Goal: Task Accomplishment & Management: Complete application form

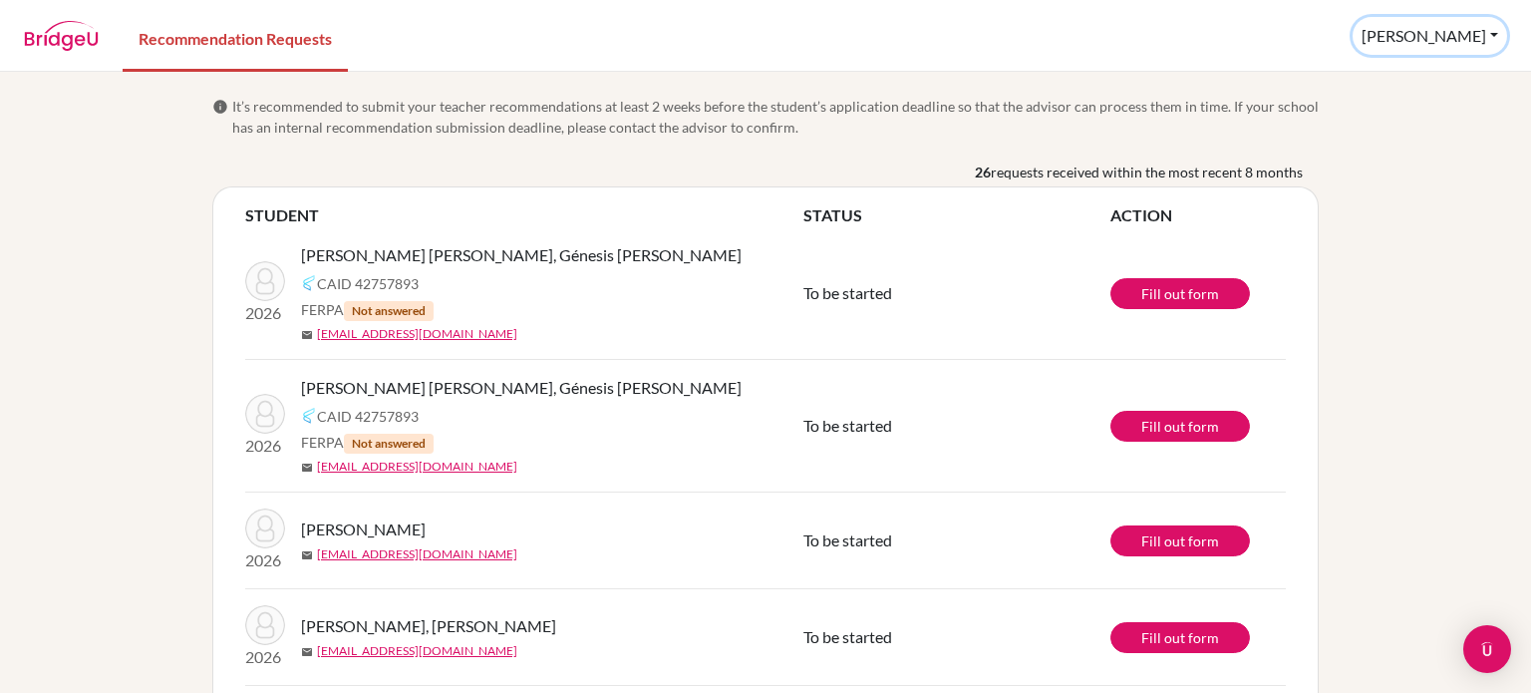
click at [1487, 37] on button "[PERSON_NAME]" at bounding box center [1430, 36] width 155 height 38
click at [1296, 69] on nav "Recommendation Requests [PERSON_NAME] Profile Log out" at bounding box center [765, 35] width 1531 height 69
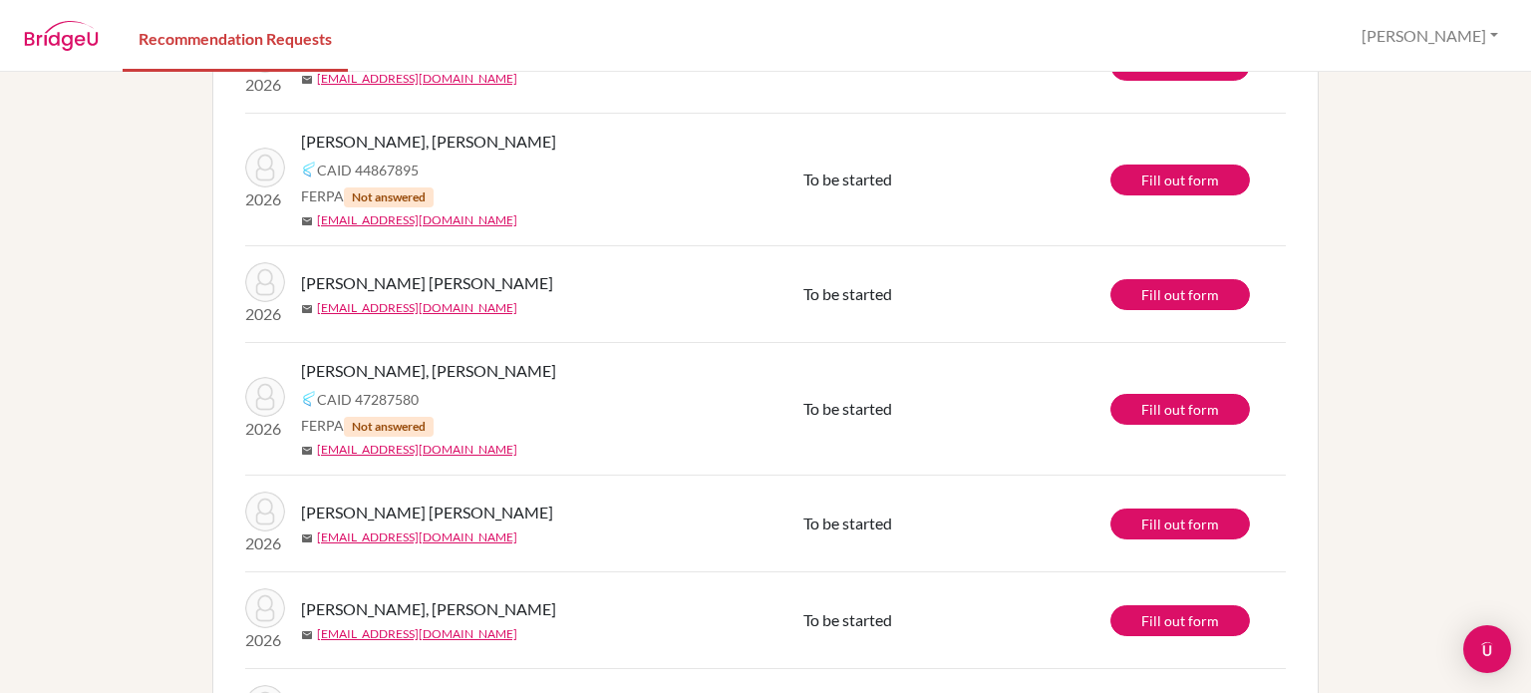
scroll to position [2292, 0]
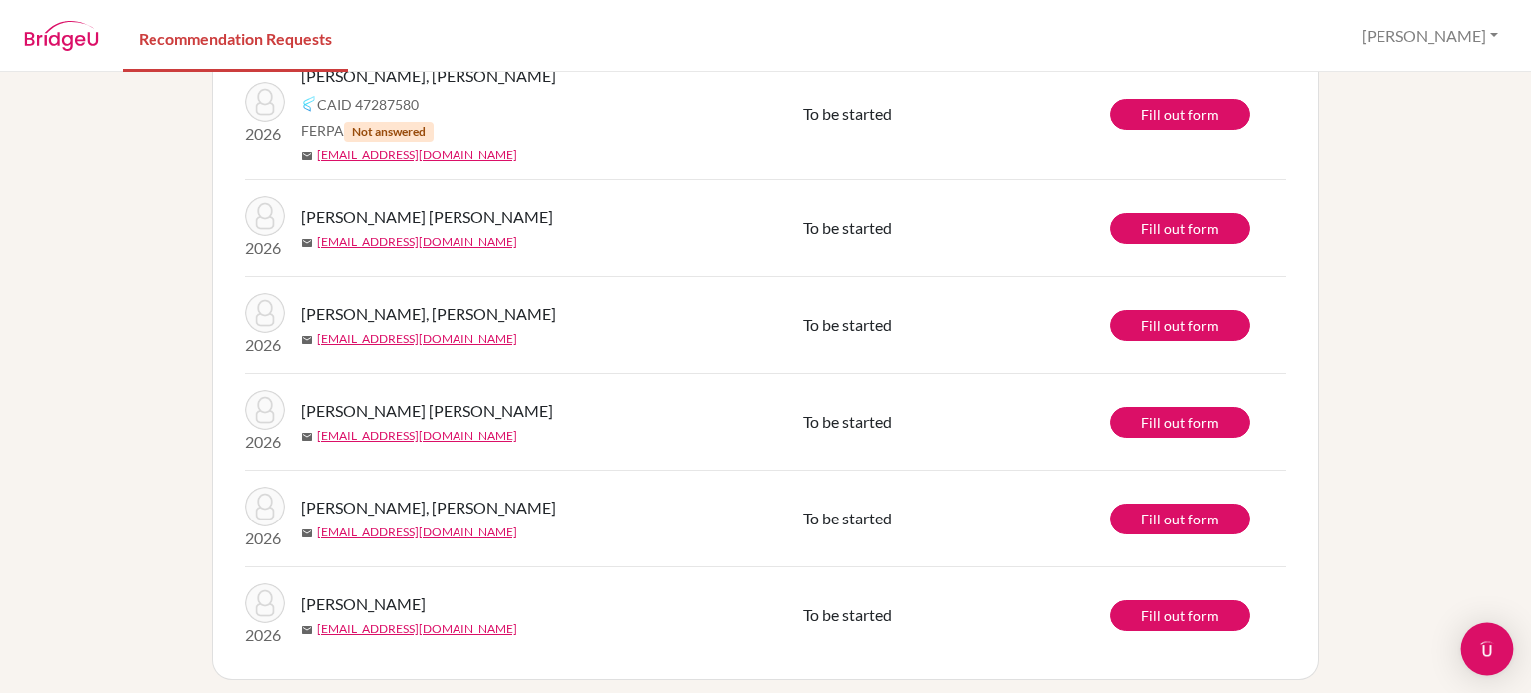
click at [1480, 649] on img "Open Intercom Messenger" at bounding box center [1487, 649] width 26 height 26
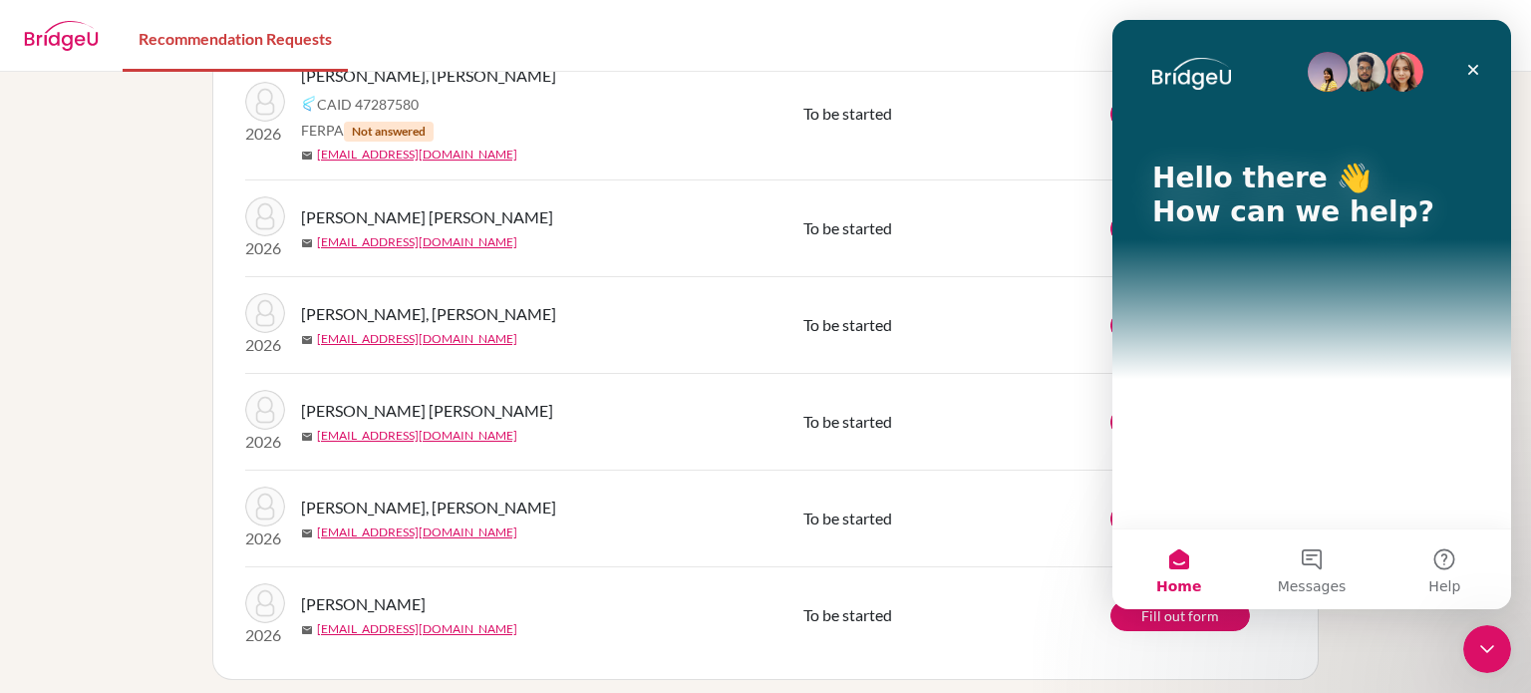
scroll to position [0, 0]
click at [1479, 649] on icon "Close Intercom Messenger" at bounding box center [1487, 649] width 24 height 24
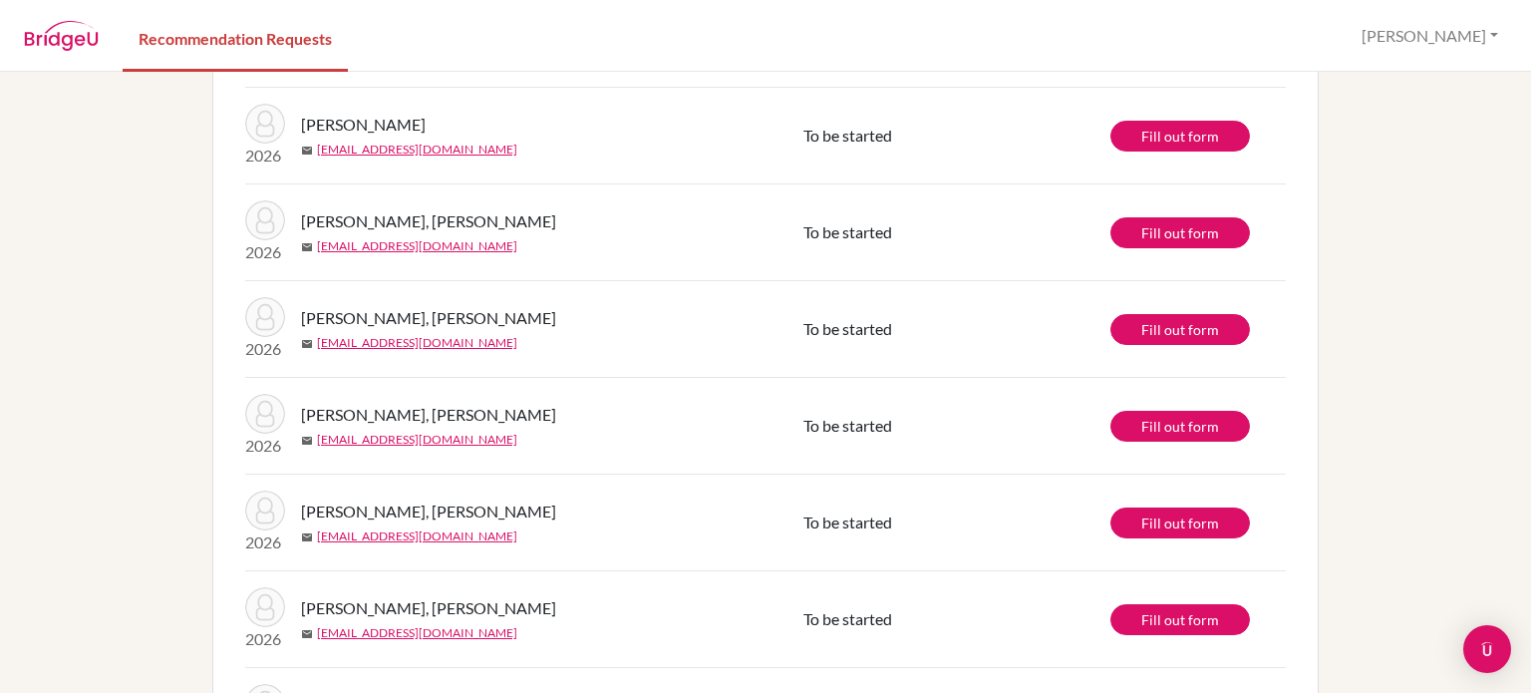
scroll to position [451, 0]
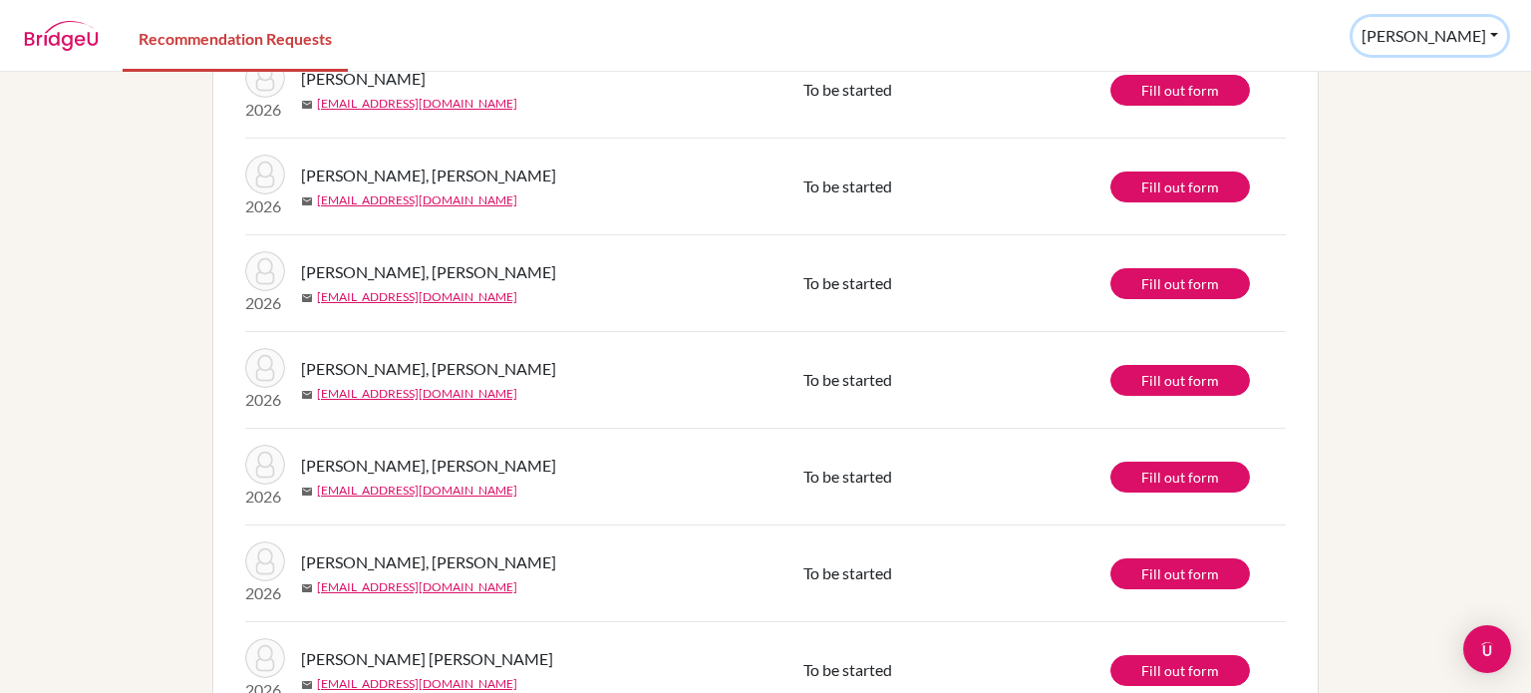
click at [1491, 33] on button "[PERSON_NAME]" at bounding box center [1430, 36] width 155 height 38
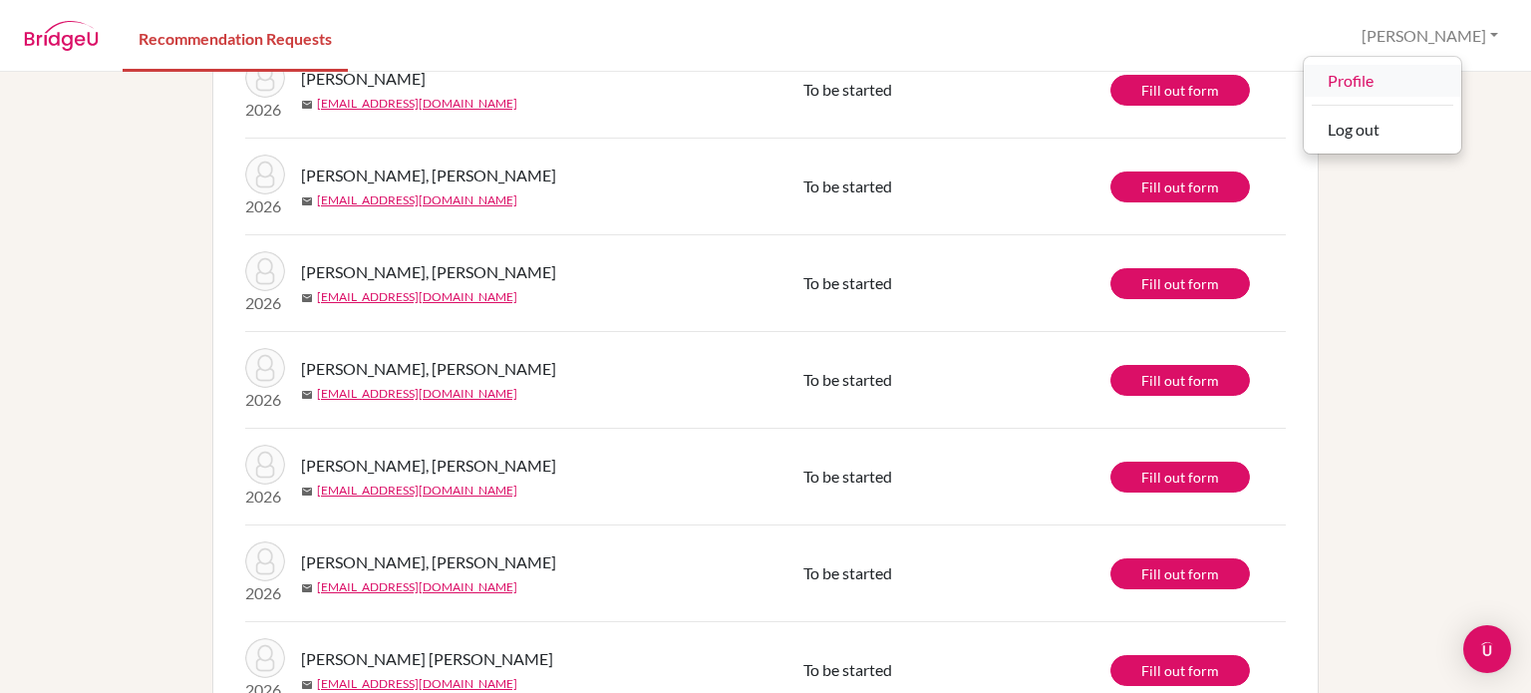
click at [1399, 80] on link "Profile" at bounding box center [1383, 81] width 158 height 32
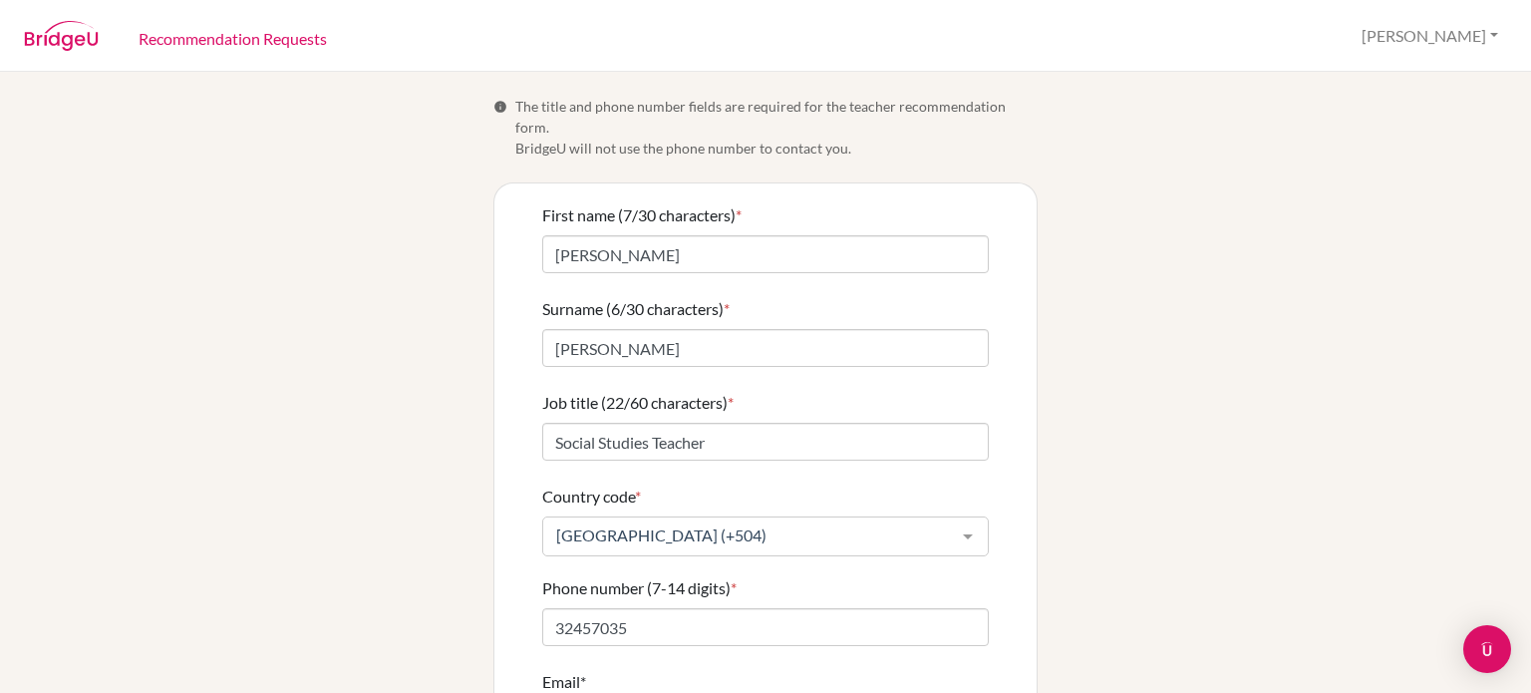
click at [26, 34] on img at bounding box center [61, 36] width 75 height 30
click at [71, 41] on img at bounding box center [61, 36] width 75 height 30
click at [222, 51] on link "Recommendation Requests" at bounding box center [233, 37] width 220 height 69
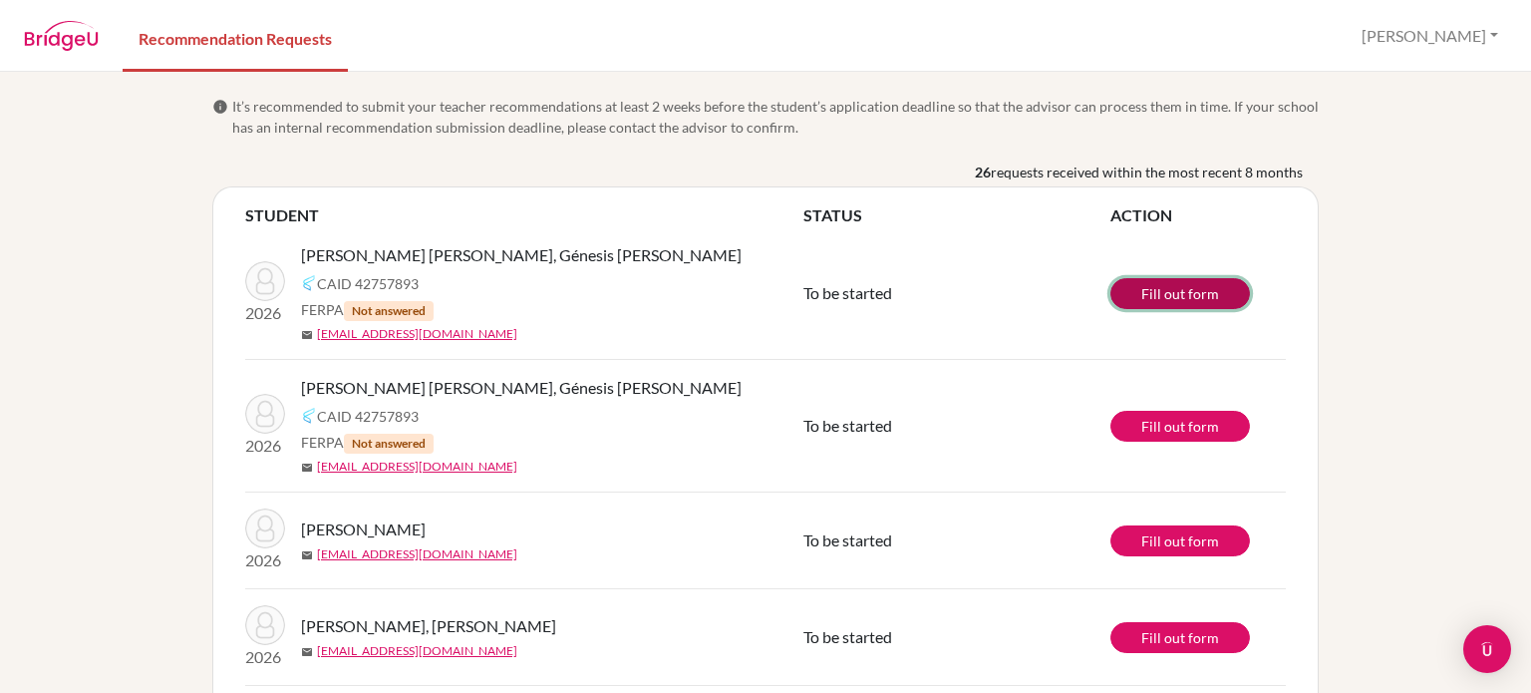
click at [1165, 292] on link "Fill out form" at bounding box center [1181, 293] width 140 height 31
